Goal: Complete application form

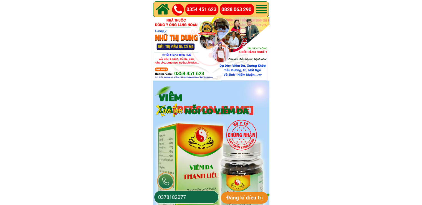
drag, startPoint x: 195, startPoint y: 194, endPoint x: 161, endPoint y: 198, distance: 34.5
click at [161, 198] on input "0378182077" at bounding box center [186, 196] width 59 height 12
paste input "42405198"
click at [167, 197] on input "0342405198" at bounding box center [186, 196] width 59 height 12
click at [174, 195] on input "0342405198" at bounding box center [186, 196] width 59 height 12
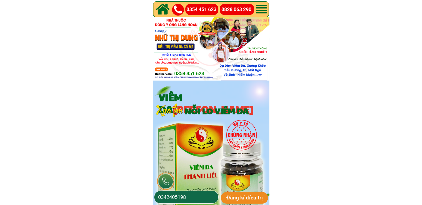
type input "0342405198"
click at [226, 196] on p "Đăng kí điều trị" at bounding box center [244, 198] width 47 height 12
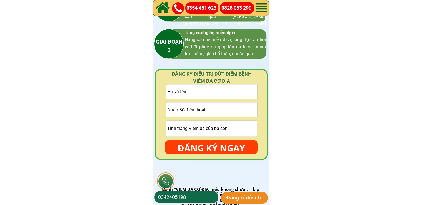
scroll to position [832, 0]
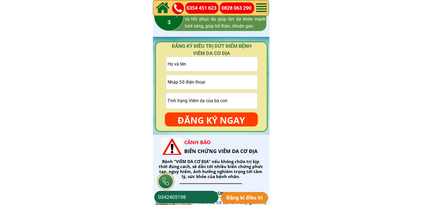
click at [189, 83] on input "tel" at bounding box center [211, 82] width 91 height 14
paste input "0962913039"
type input "0962913039"
click at [203, 60] on input "text" at bounding box center [211, 64] width 91 height 14
paste input "[PERSON_NAME] [PERSON_NAME]"
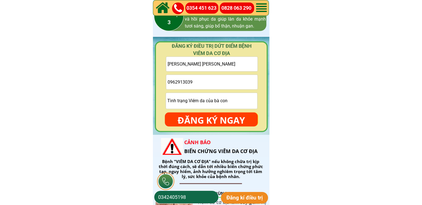
type input "[PERSON_NAME] [PERSON_NAME]"
click at [183, 104] on input "text" at bounding box center [211, 101] width 91 height 16
paste input "Tô đía cổ chân"
type input "Tô đía cổ chân"
click at [208, 126] on div at bounding box center [211, 86] width 113 height 91
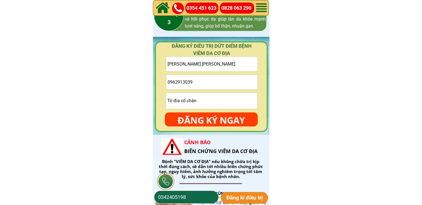
click at [211, 121] on p "ĐĂNG KÝ NGAY" at bounding box center [211, 120] width 93 height 16
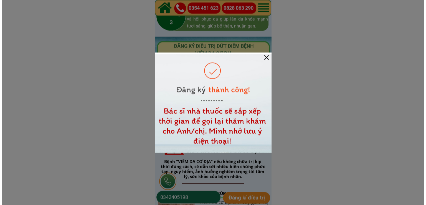
scroll to position [0, 0]
